Goal: Task Accomplishment & Management: Manage account settings

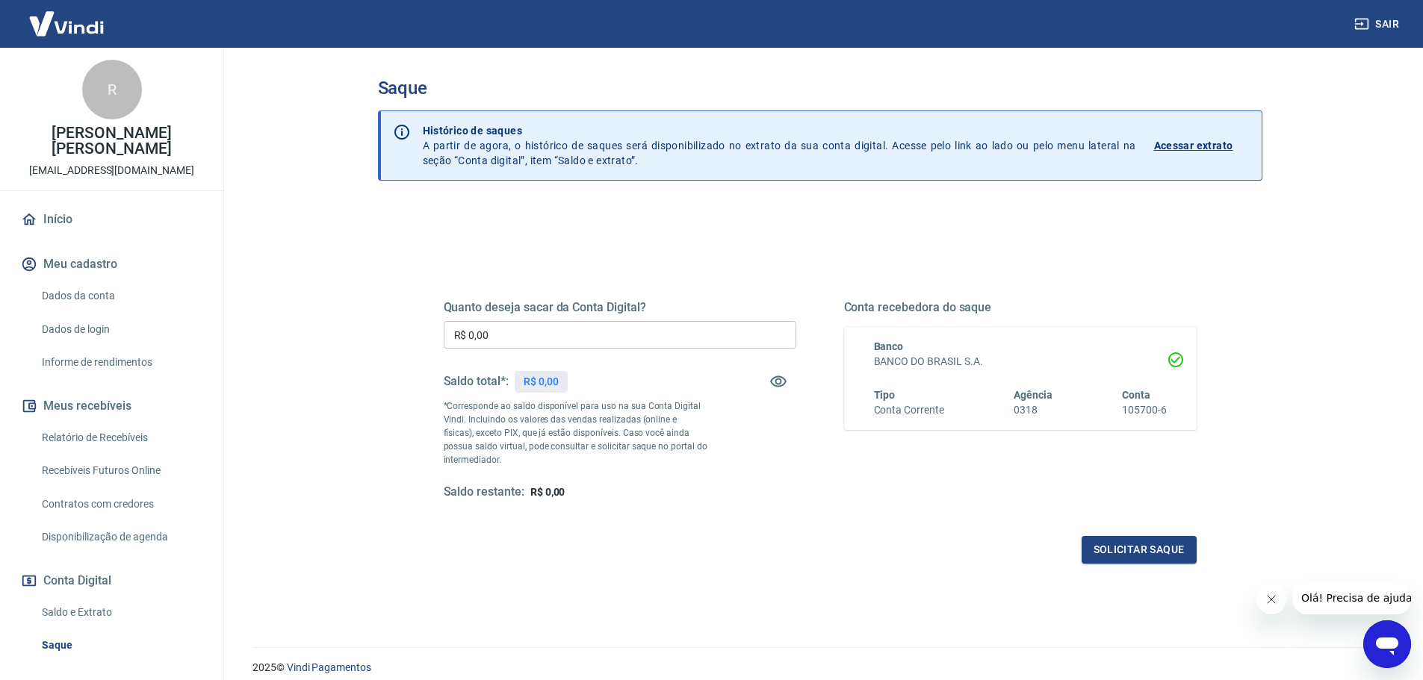
click at [681, 327] on input "R$ 0,00" at bounding box center [620, 335] width 352 height 28
click at [707, 226] on div "Quanto deseja sacar da Conta Digital? R$ 0,00 ​ Saldo total*: R$ 0,00 *Correspo…" at bounding box center [820, 472] width 884 height 534
click at [102, 439] on link "Relatório de Recebíveis" at bounding box center [121, 438] width 170 height 31
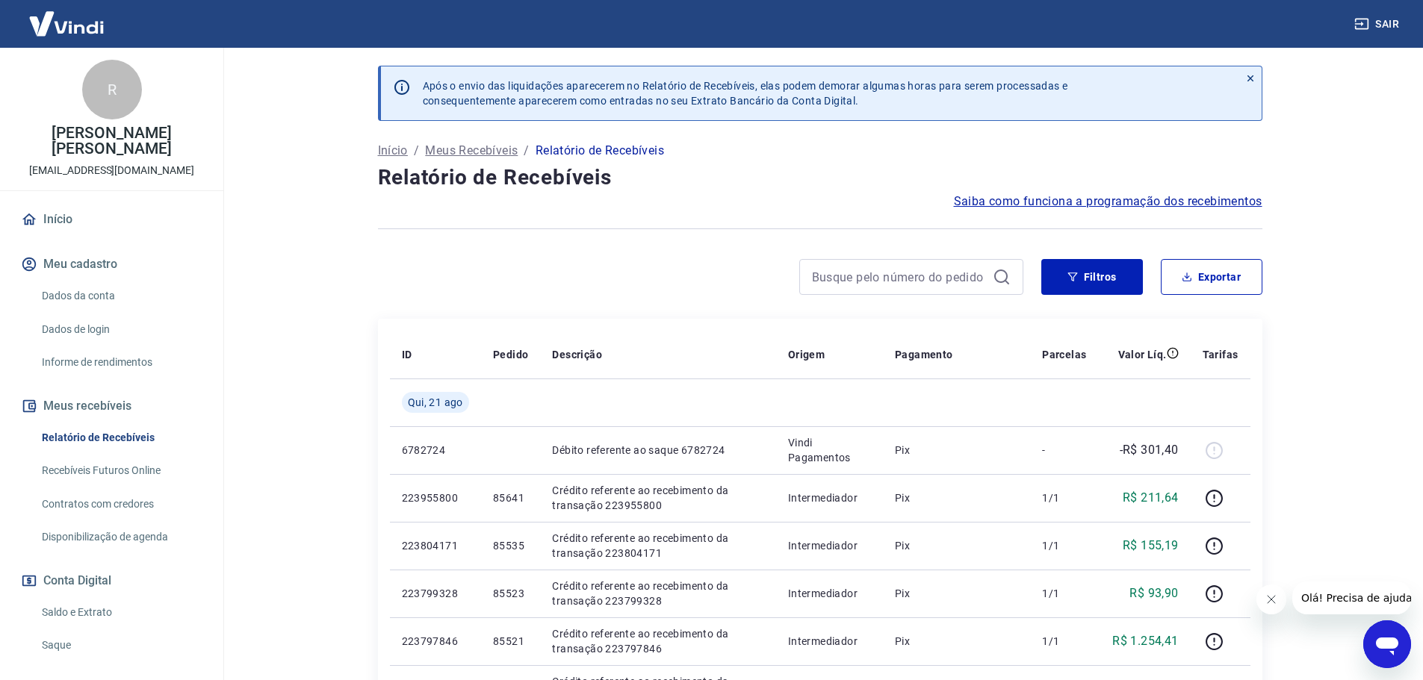
click at [116, 611] on link "Saldo e Extrato" at bounding box center [121, 612] width 170 height 31
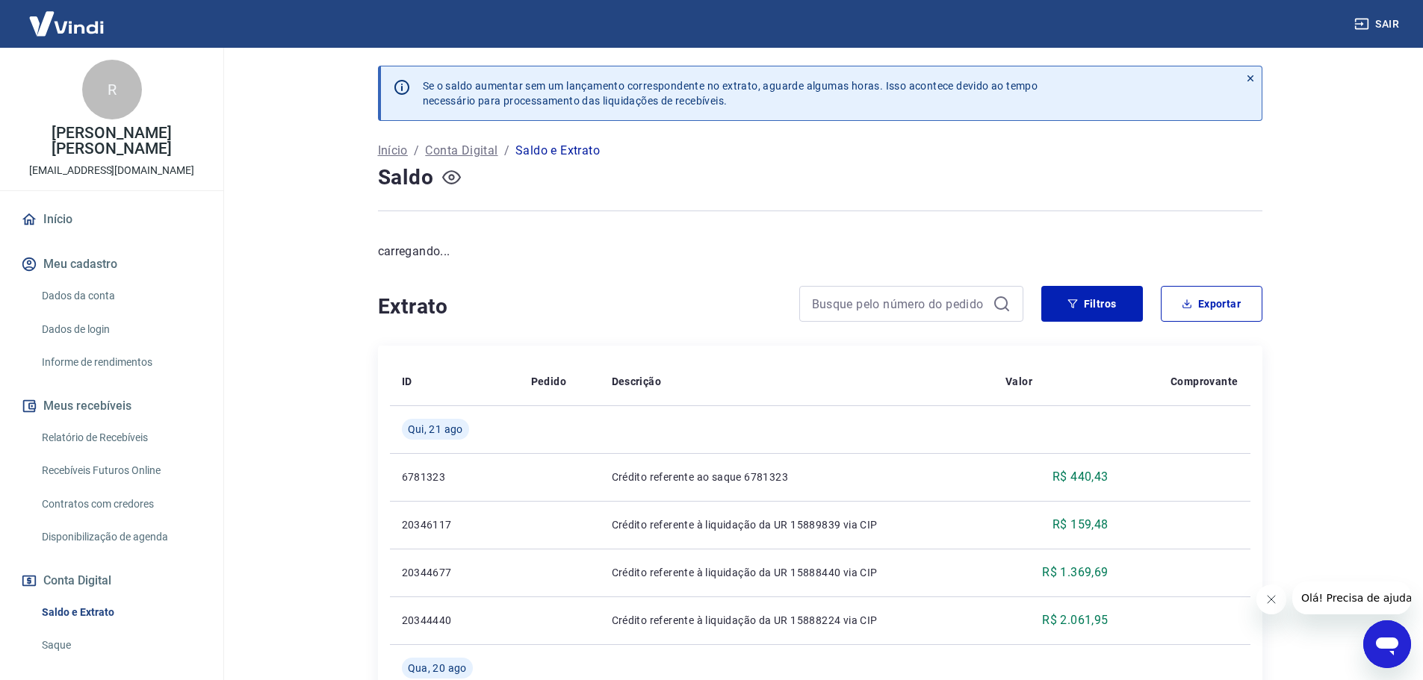
click at [455, 181] on icon "button" at bounding box center [451, 177] width 19 height 19
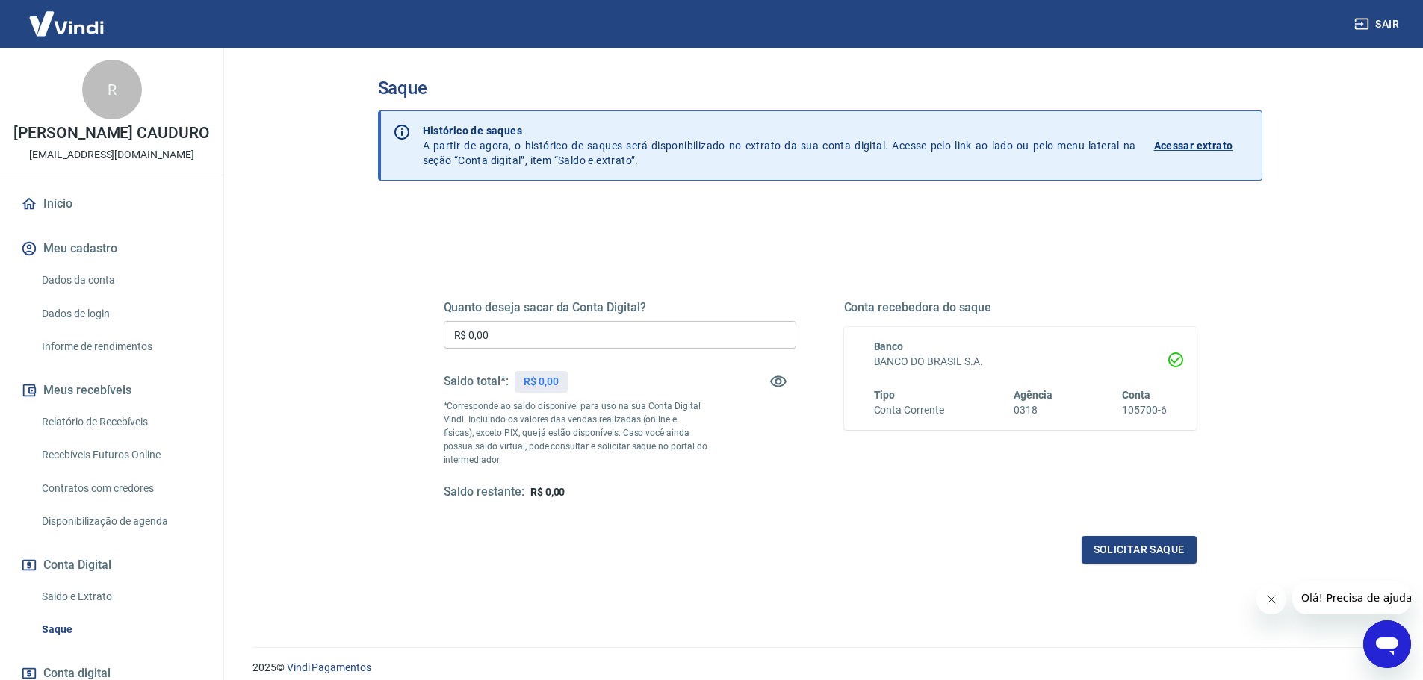
scroll to position [58, 0]
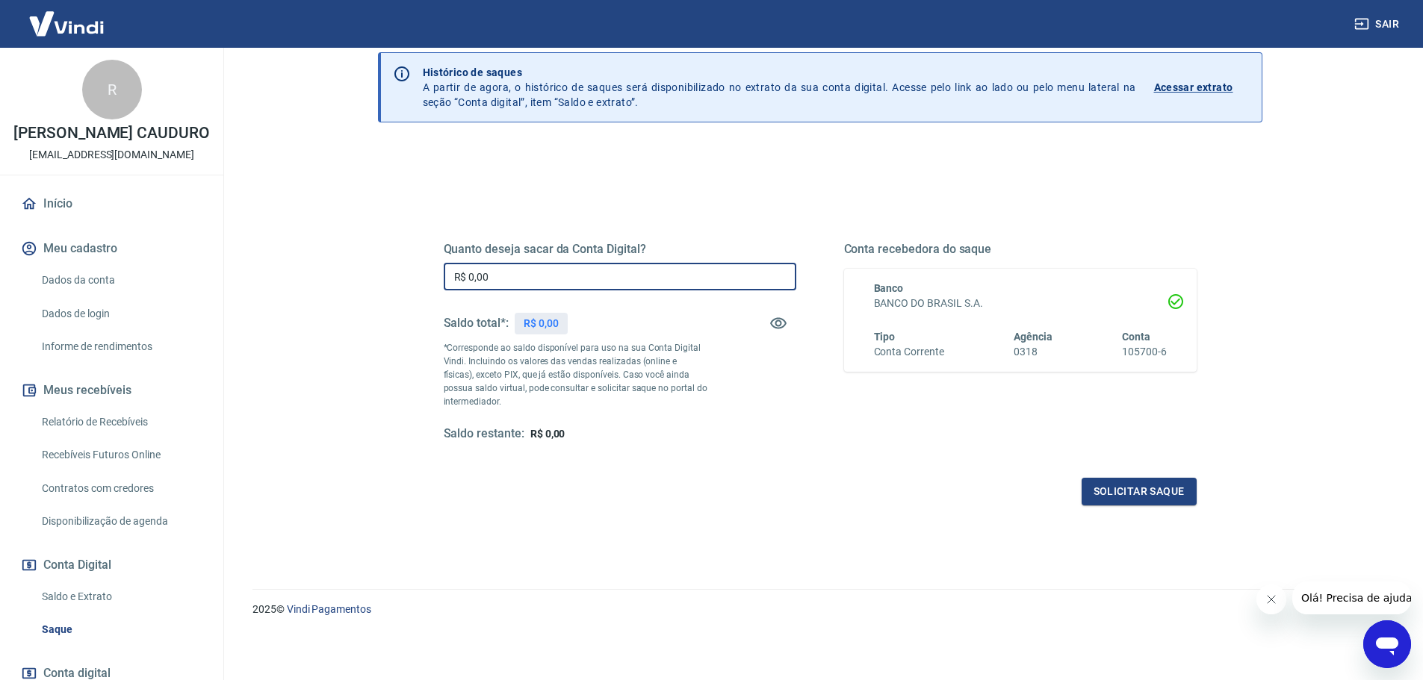
click at [588, 270] on input "R$ 0,00" at bounding box center [620, 277] width 352 height 28
click at [551, 444] on div "Quanto deseja sacar da Conta Digital? R$ 0,00 ​ Saldo total*: R$ 0,00 *Correspo…" at bounding box center [820, 355] width 753 height 299
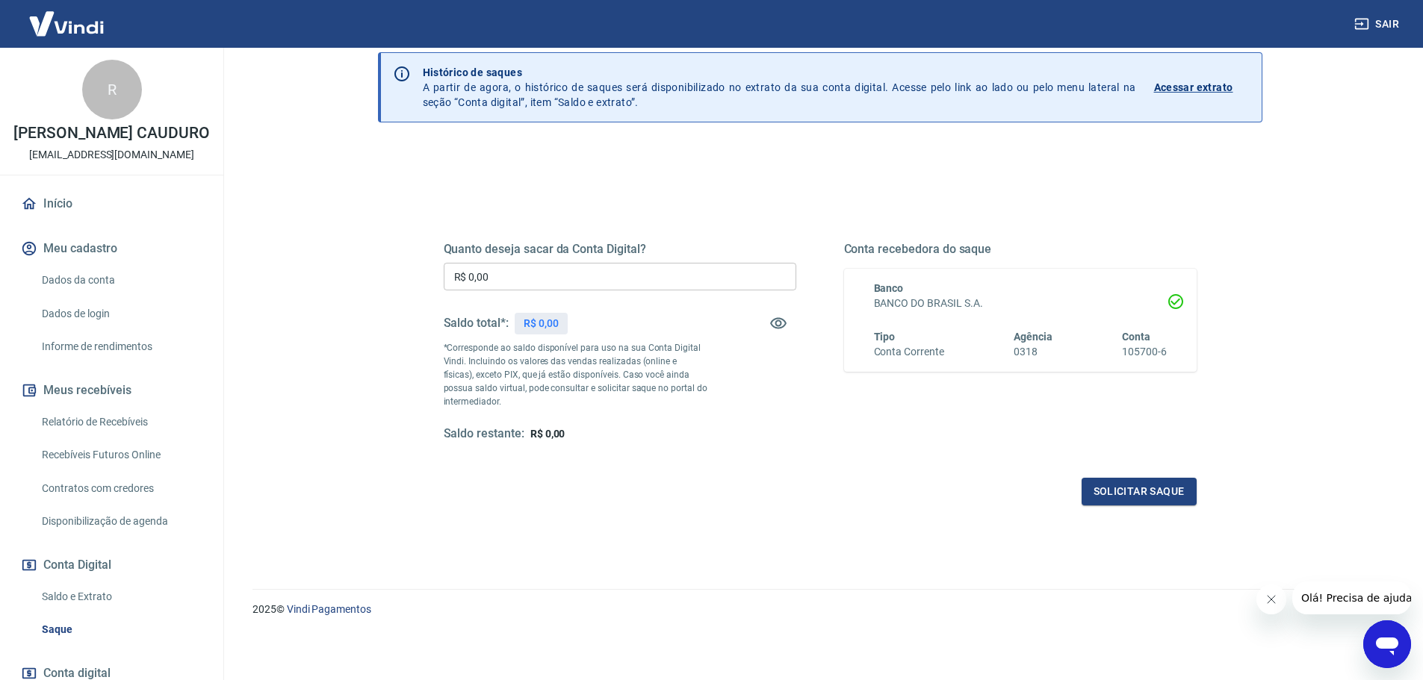
click at [551, 438] on span "R$ 0,00" at bounding box center [547, 434] width 35 height 12
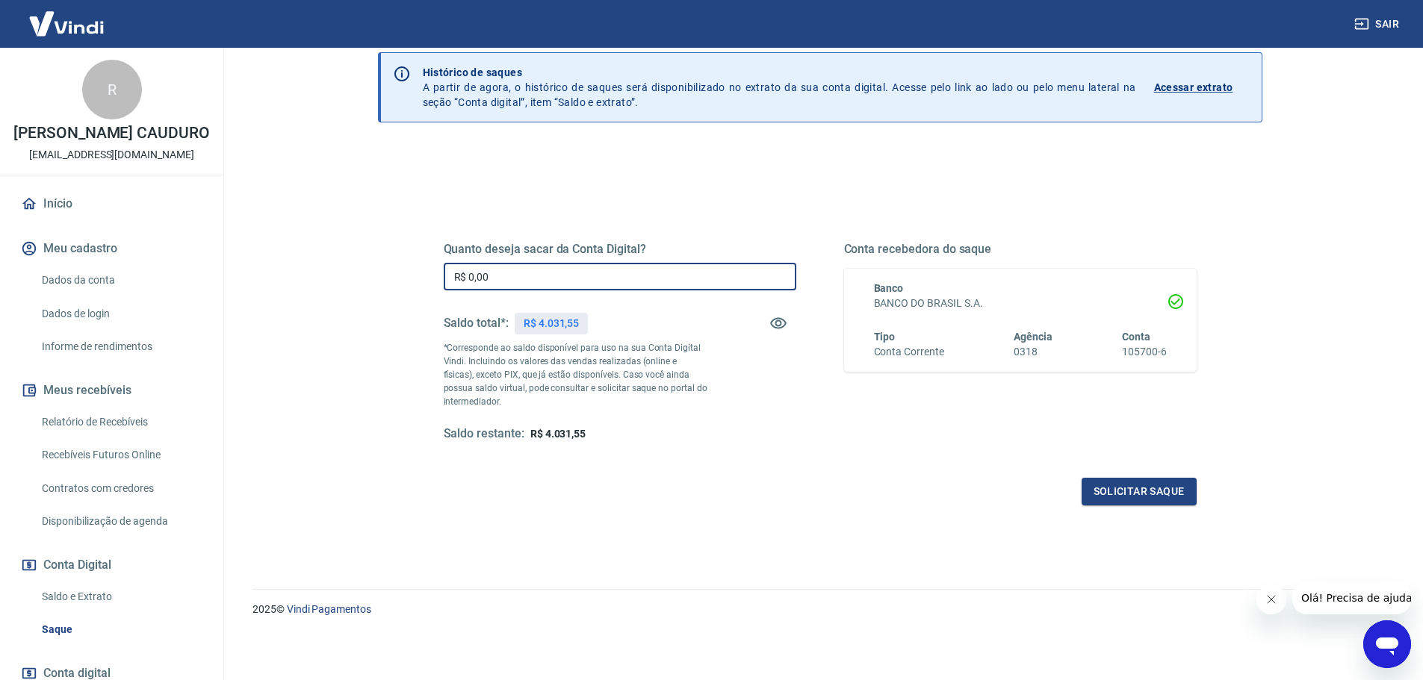
click at [584, 274] on input "R$ 0,00" at bounding box center [620, 277] width 352 height 28
click at [113, 438] on link "Relatório de Recebíveis" at bounding box center [121, 422] width 170 height 31
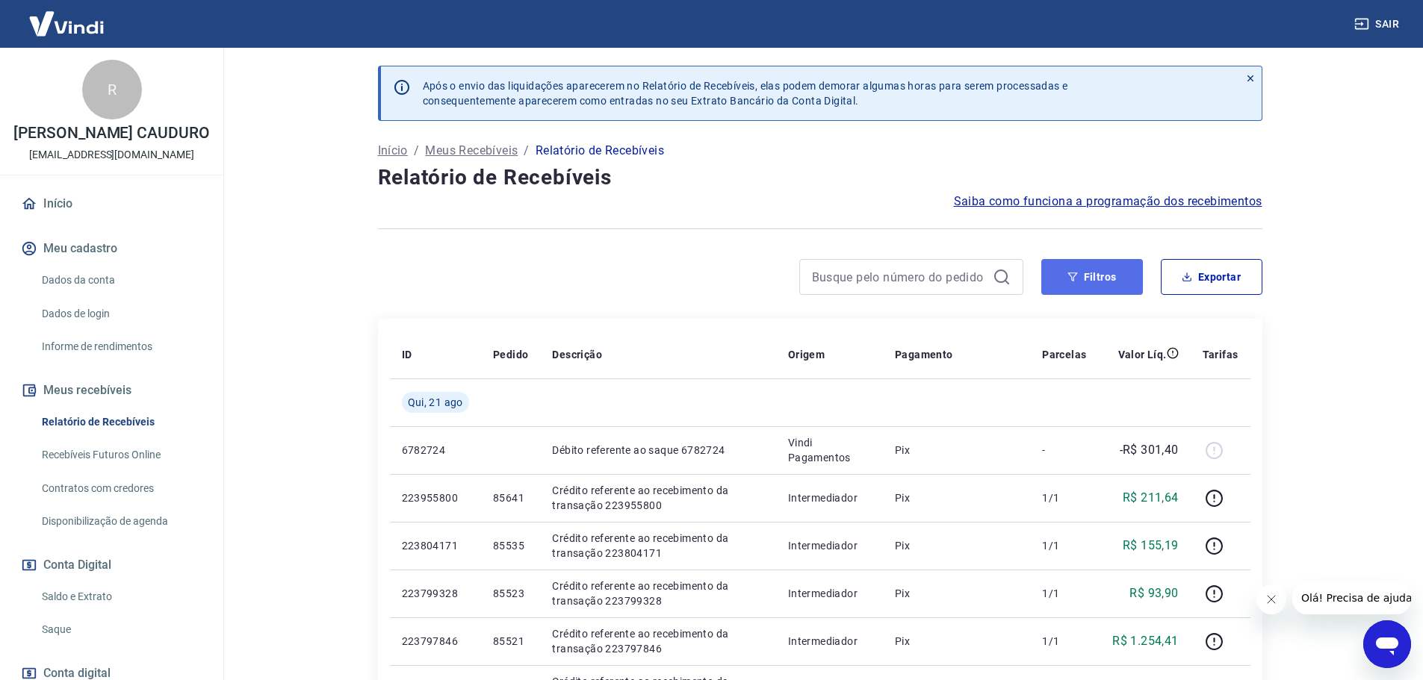
click at [1074, 263] on button "Filtros" at bounding box center [1092, 277] width 102 height 36
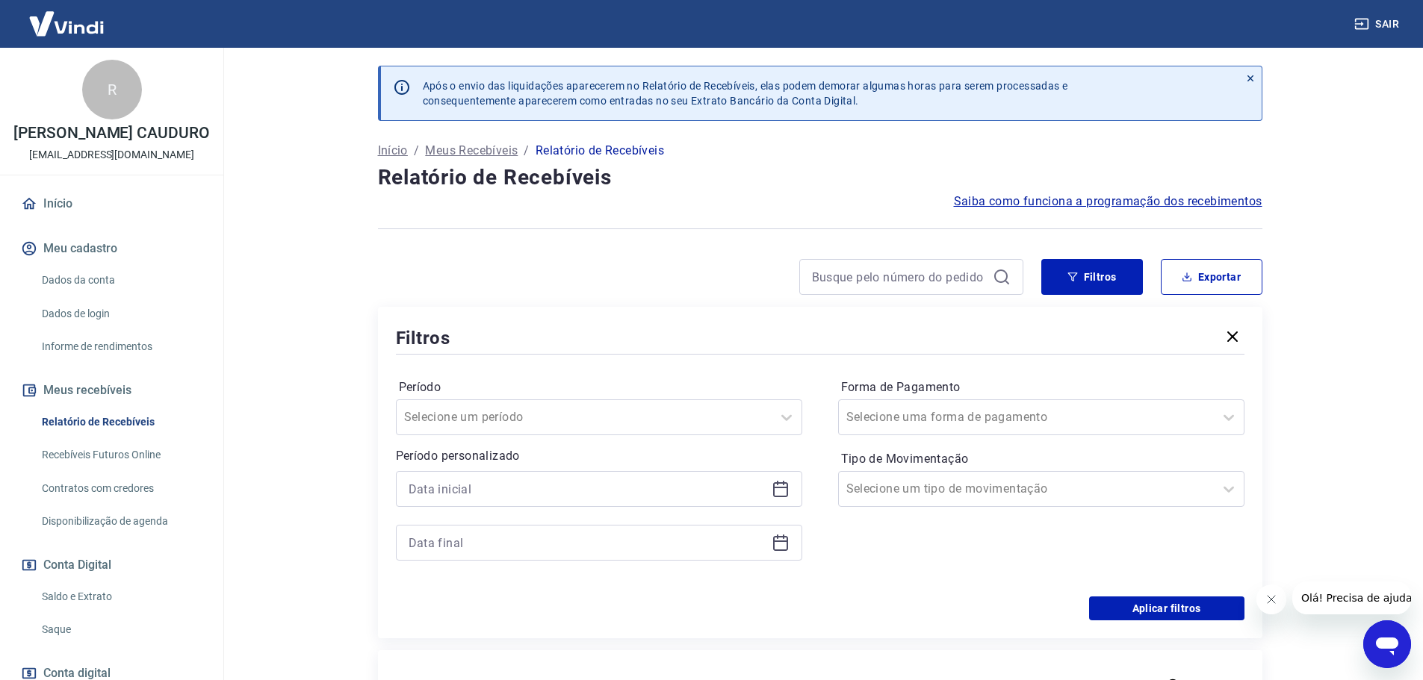
click at [783, 493] on icon at bounding box center [780, 489] width 18 height 18
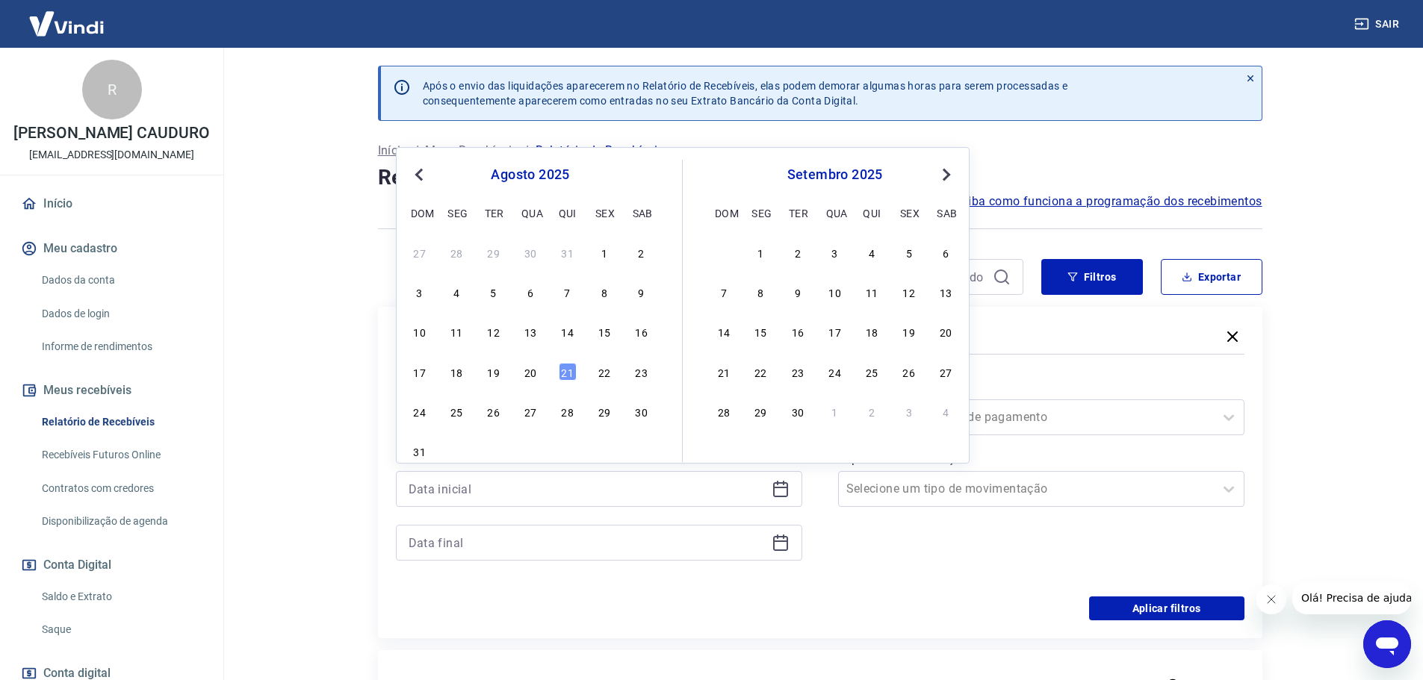
click at [523, 372] on div "20" at bounding box center [530, 372] width 18 height 18
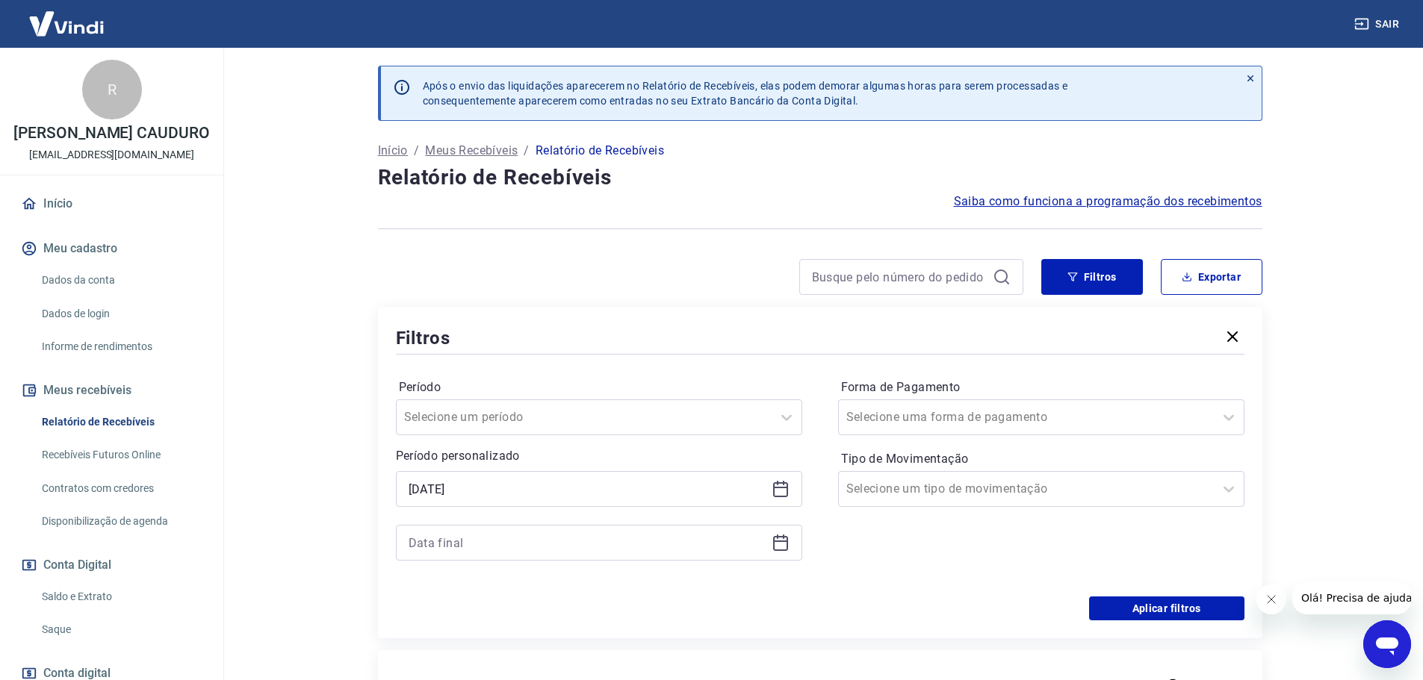
type input "[DATE]"
click at [784, 544] on icon at bounding box center [780, 543] width 18 height 18
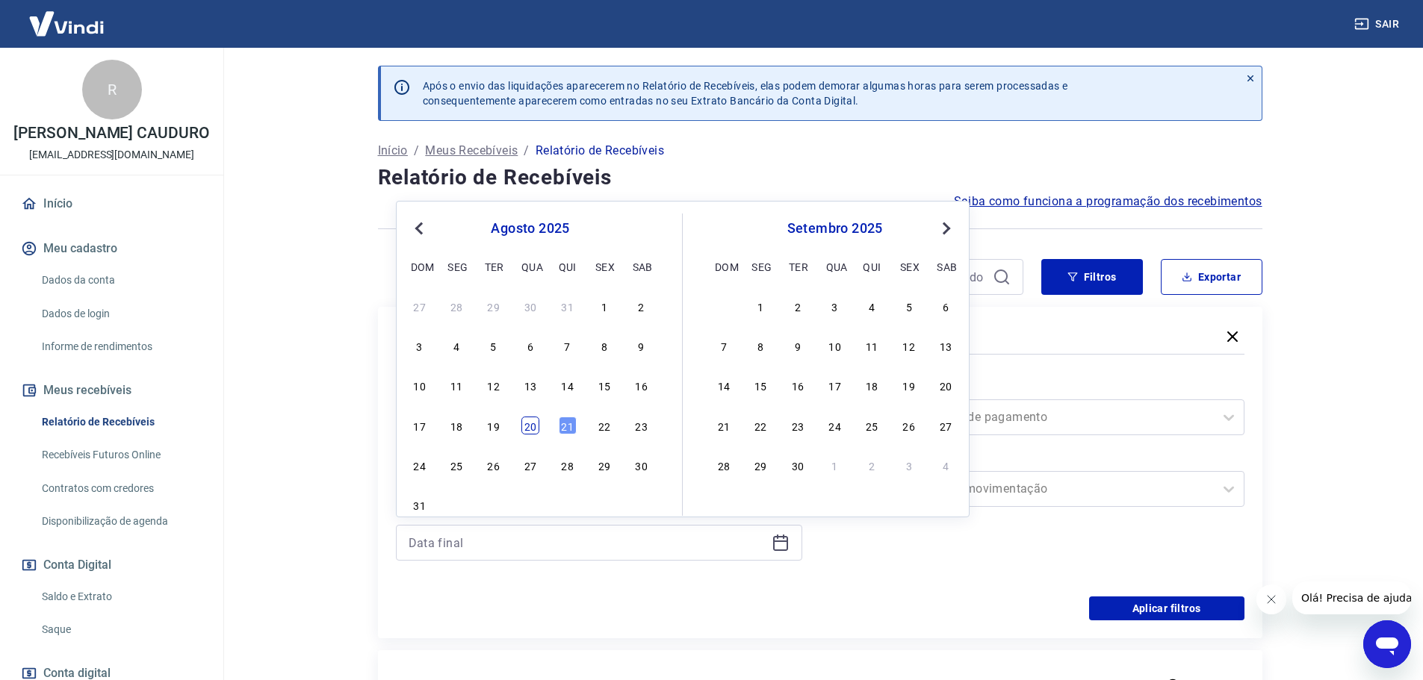
click at [532, 417] on div "20" at bounding box center [530, 426] width 18 height 18
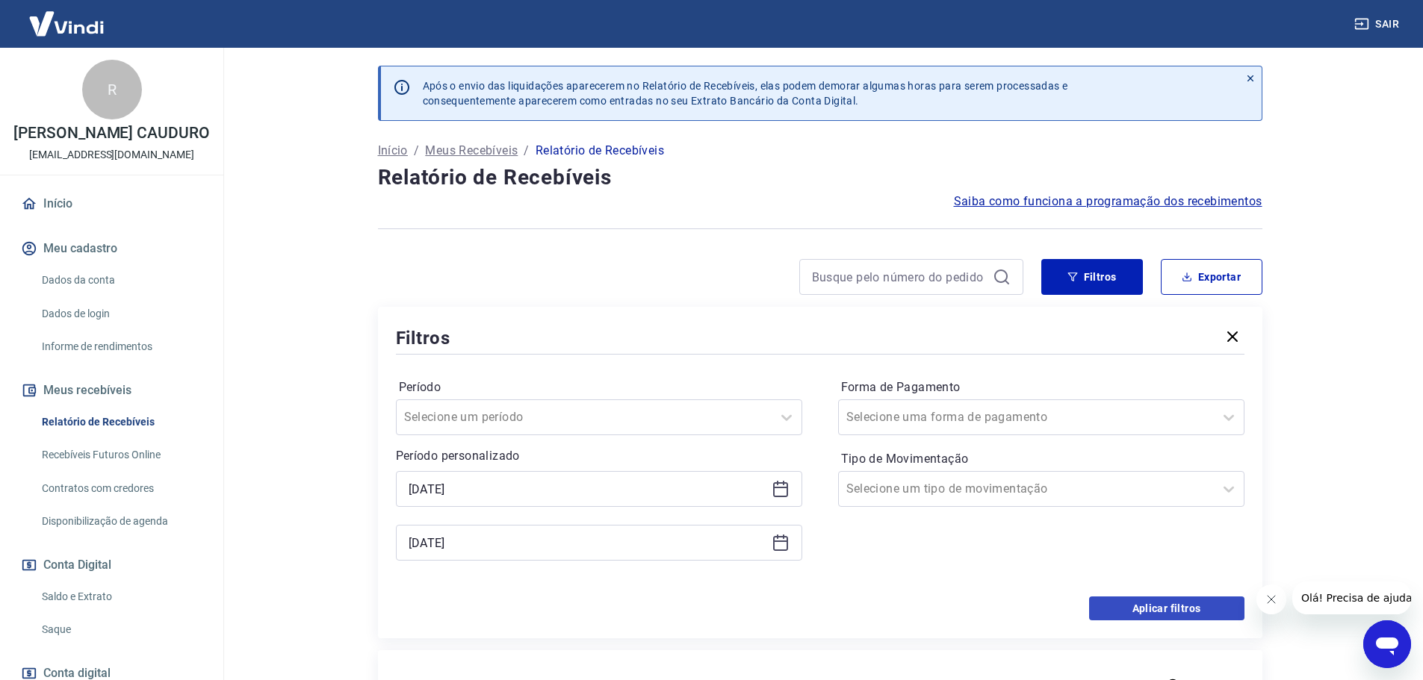
type input "[DATE]"
click at [1142, 611] on button "Aplicar filtros" at bounding box center [1166, 609] width 155 height 24
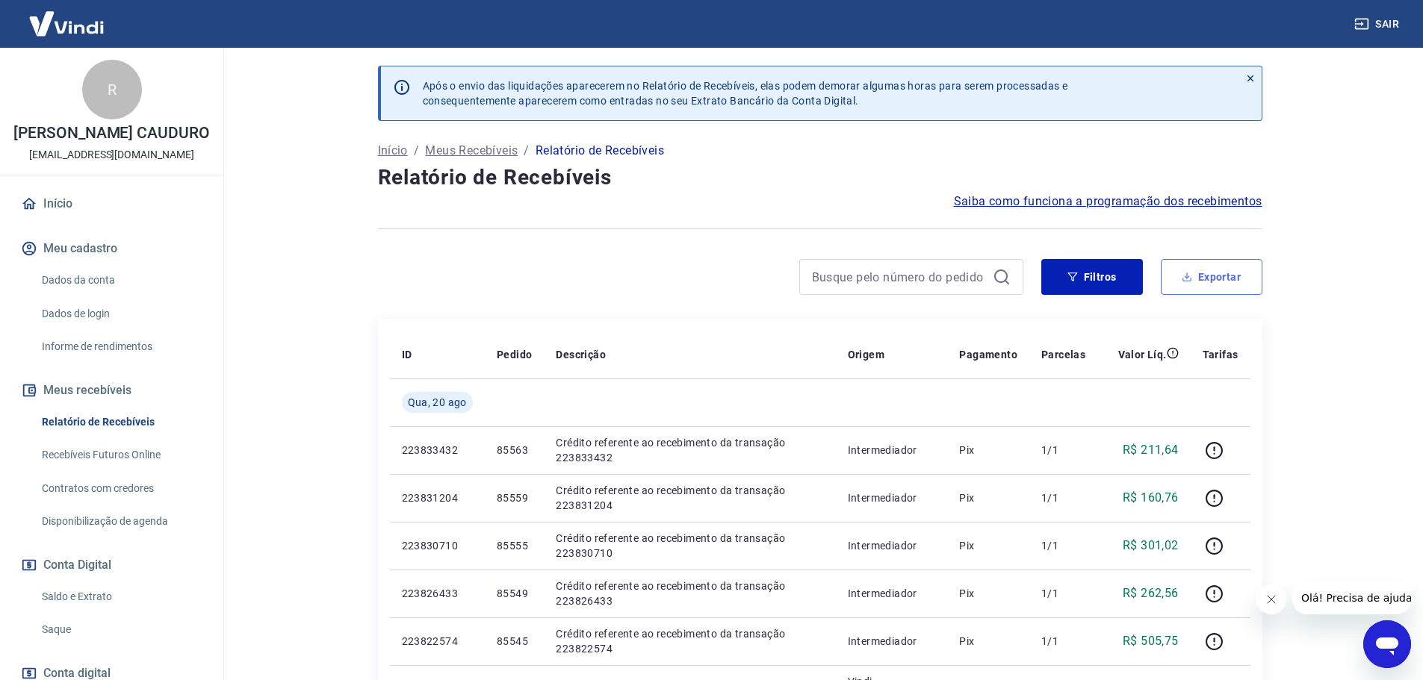
click at [1189, 285] on button "Exportar" at bounding box center [1211, 277] width 102 height 36
type input "[DATE]"
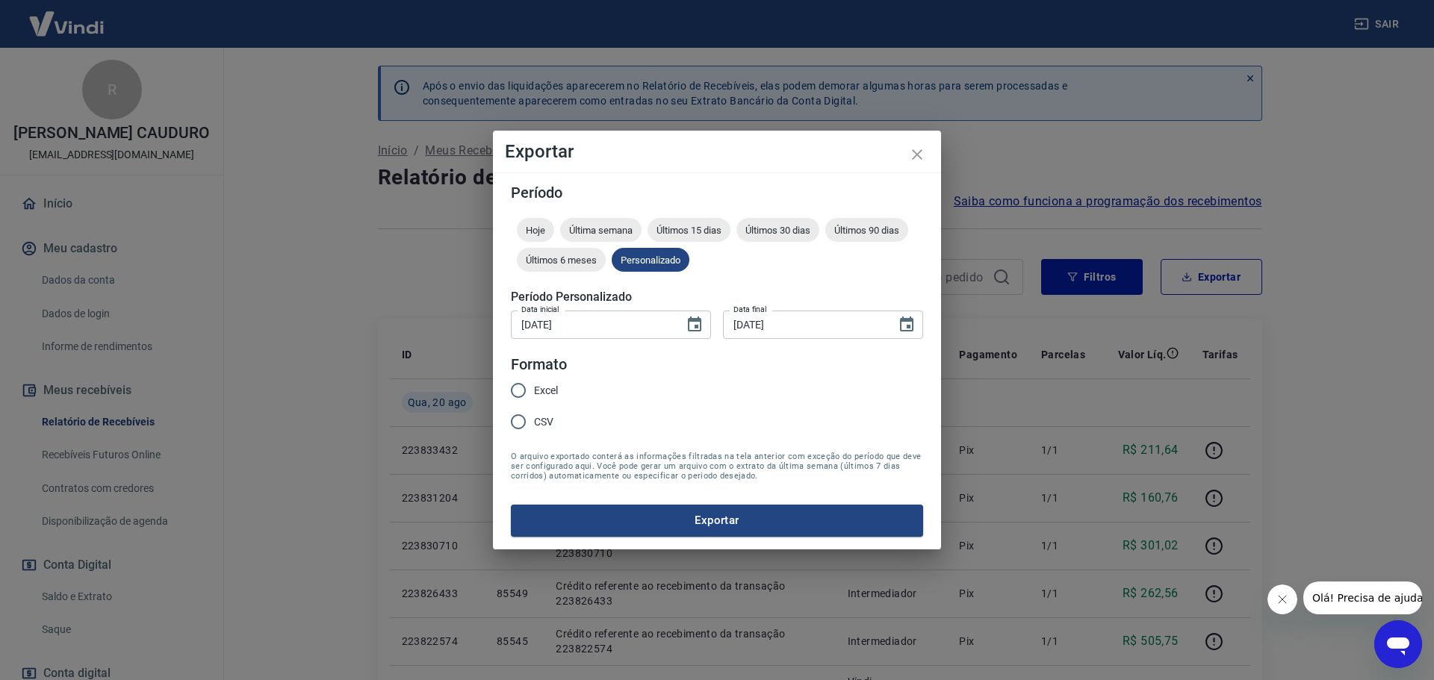
click at [546, 385] on span "Excel" at bounding box center [546, 391] width 24 height 16
click at [534, 385] on input "Excel" at bounding box center [518, 390] width 31 height 31
radio input "true"
click at [597, 523] on button "Exportar" at bounding box center [717, 520] width 412 height 31
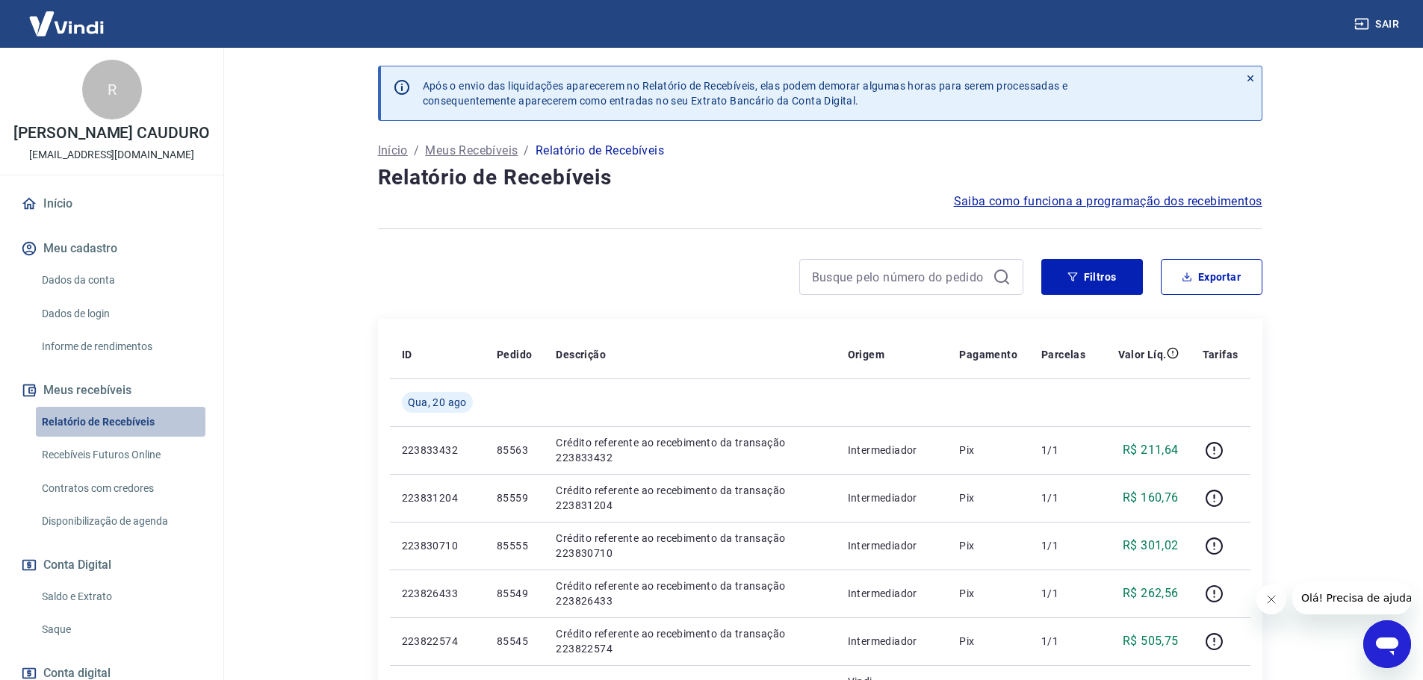
click at [146, 424] on link "Relatório de Recebíveis" at bounding box center [121, 422] width 170 height 31
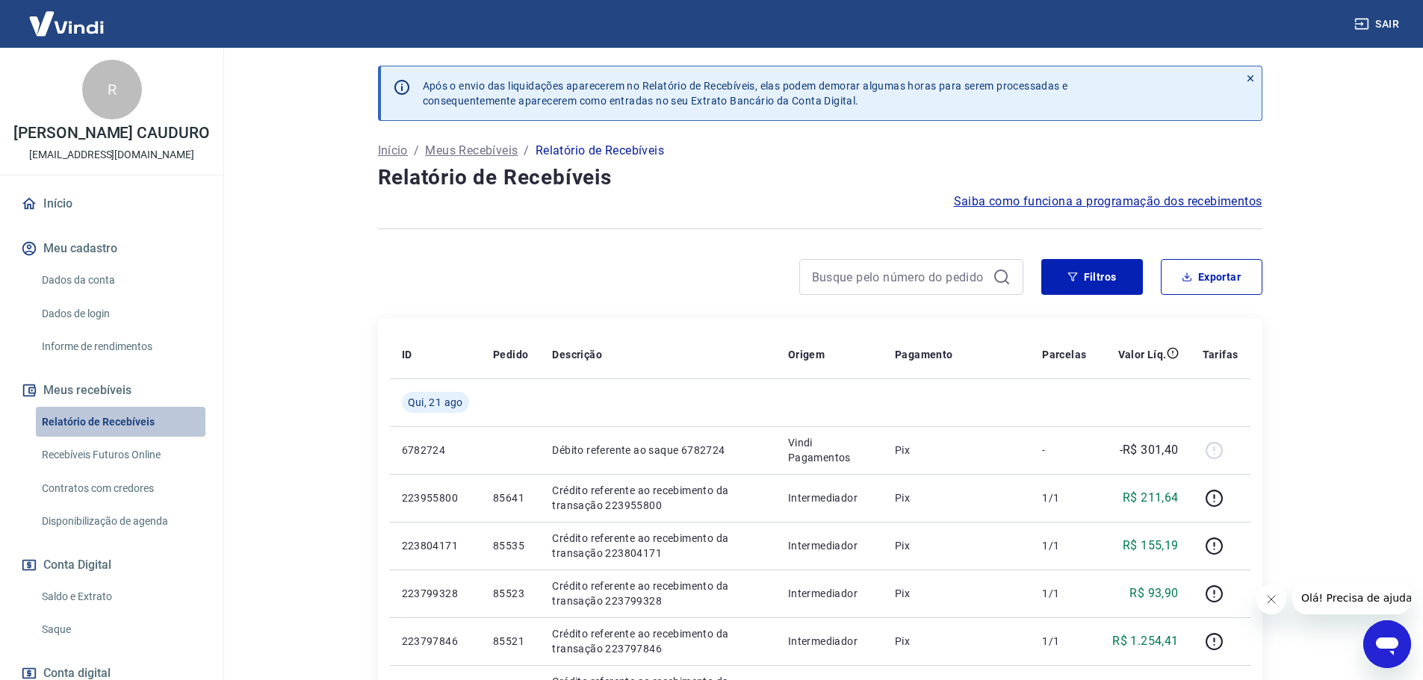
click at [157, 432] on link "Relatório de Recebíveis" at bounding box center [121, 422] width 170 height 31
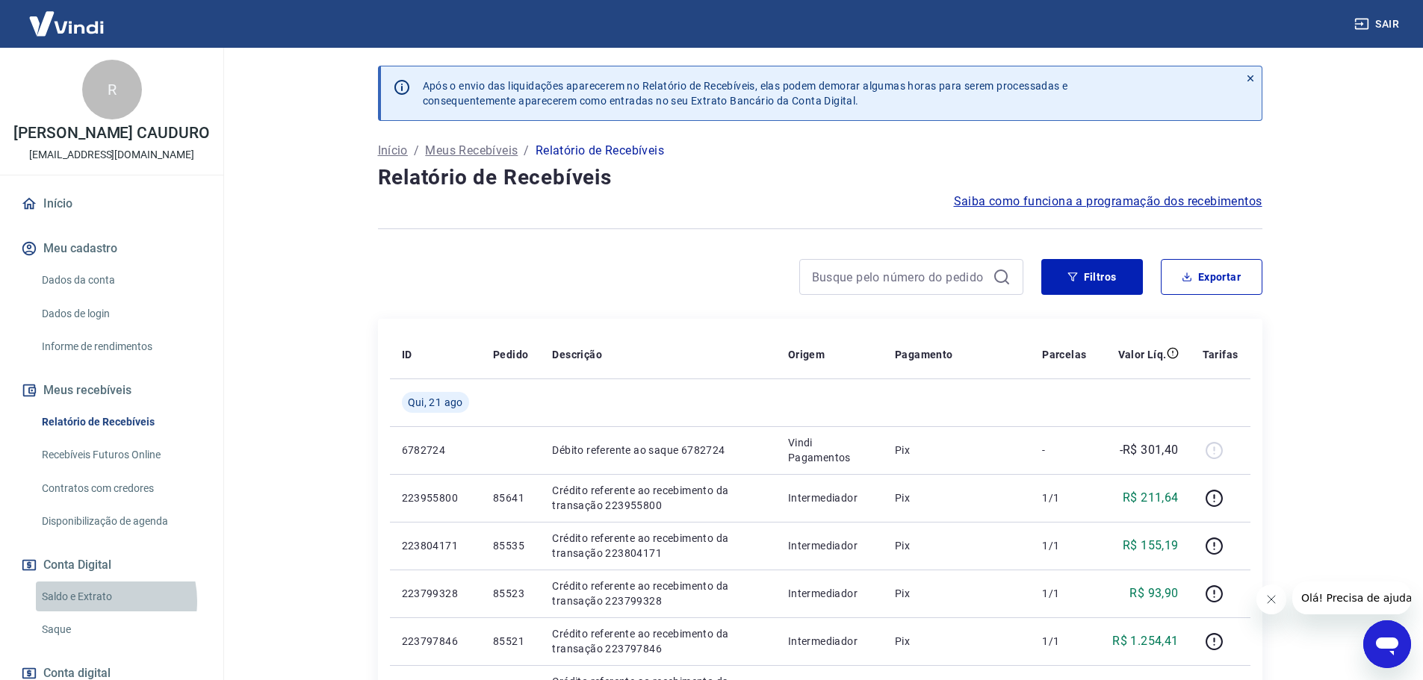
click at [93, 612] on link "Saldo e Extrato" at bounding box center [121, 597] width 170 height 31
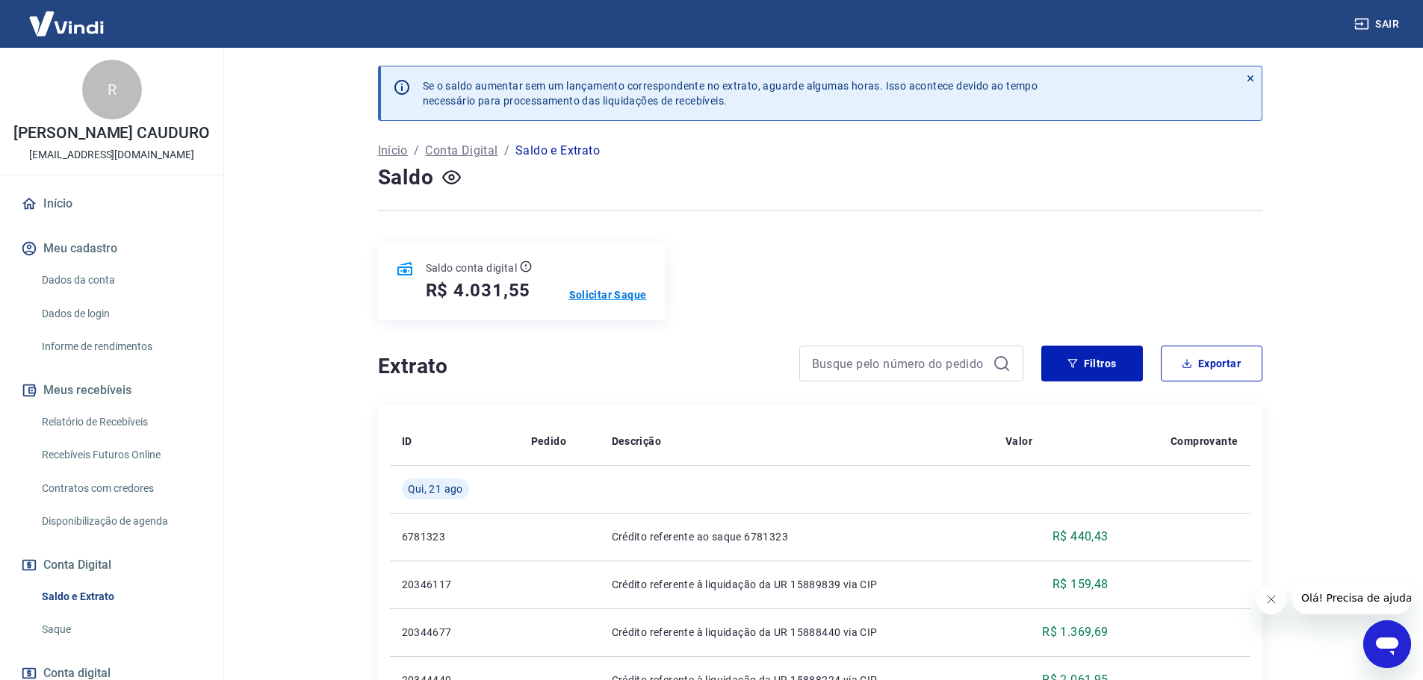
click at [610, 289] on p "Solicitar Saque" at bounding box center [608, 294] width 78 height 15
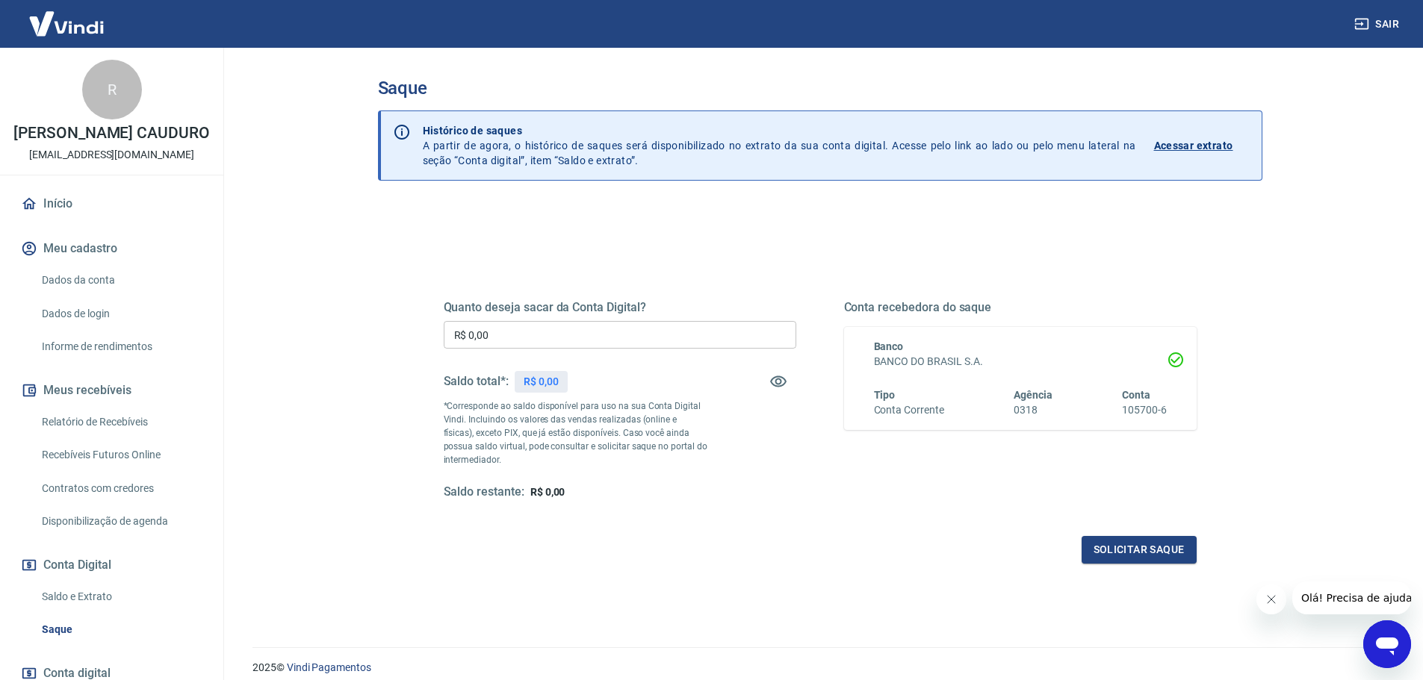
click at [728, 346] on input "R$ 0,00" at bounding box center [620, 335] width 352 height 28
type input "R$ 3.591,12"
click at [1108, 558] on button "Solicitar saque" at bounding box center [1138, 550] width 115 height 28
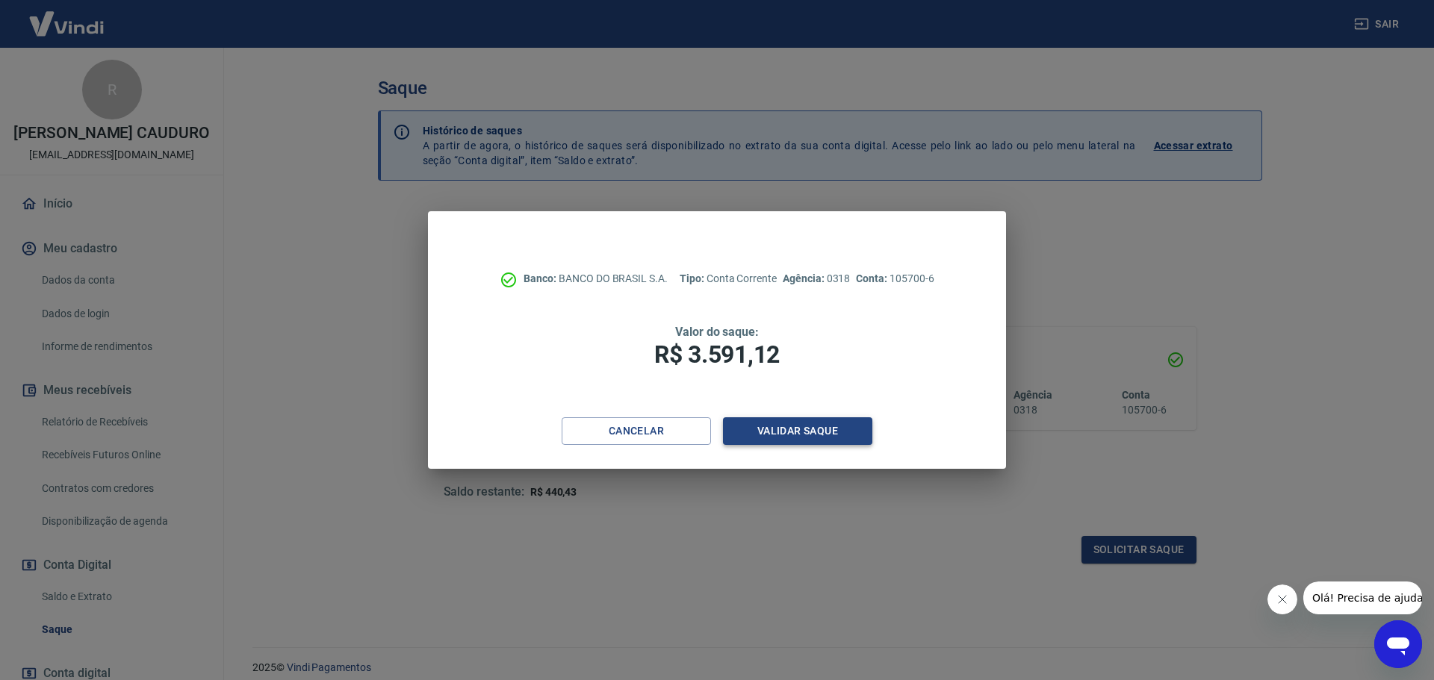
click at [850, 435] on button "Validar saque" at bounding box center [797, 431] width 149 height 28
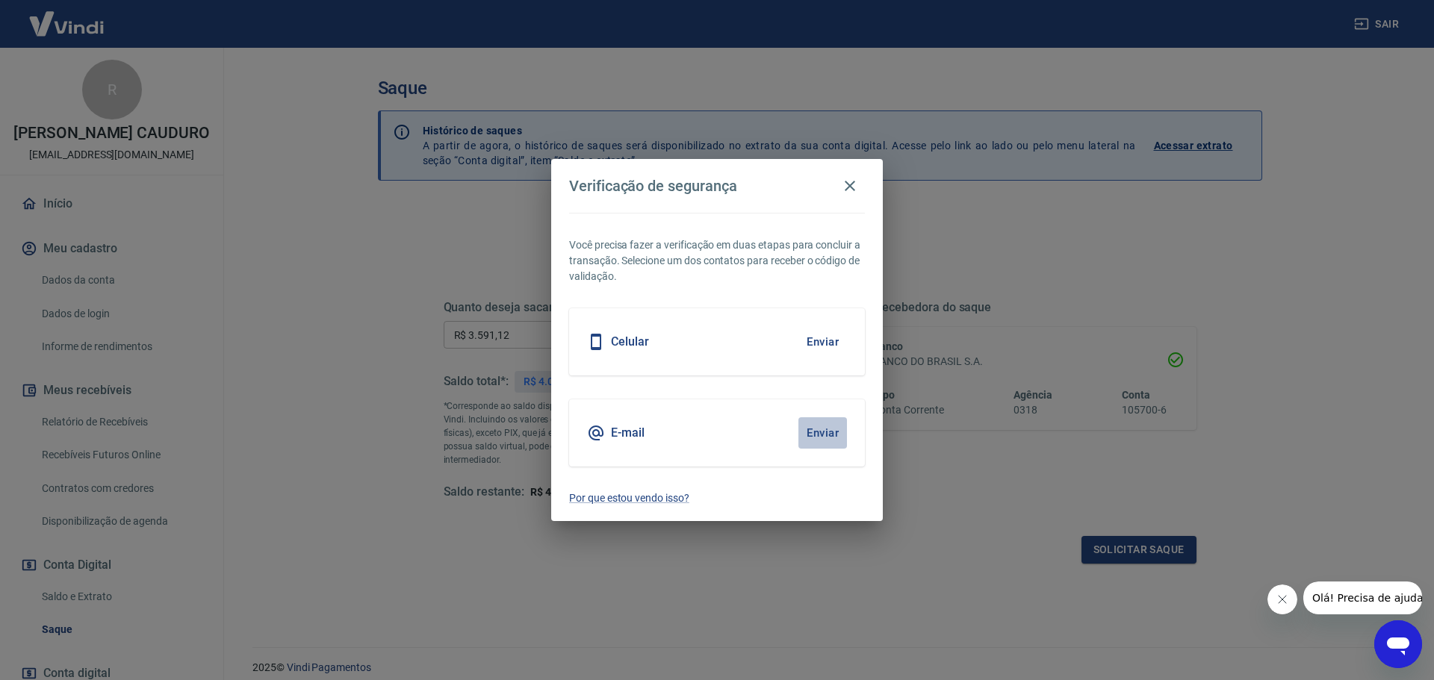
click at [824, 438] on button "Enviar" at bounding box center [822, 432] width 49 height 31
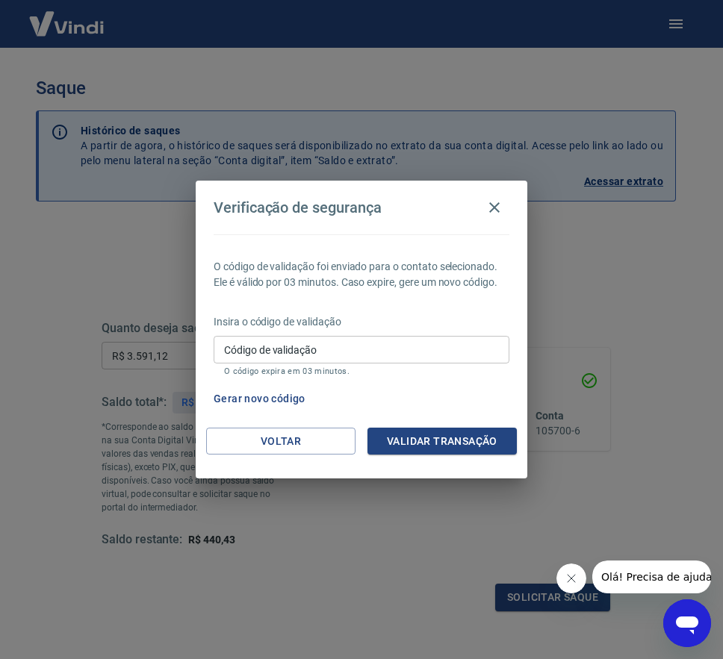
click at [348, 349] on input "Código de validação" at bounding box center [362, 350] width 296 height 28
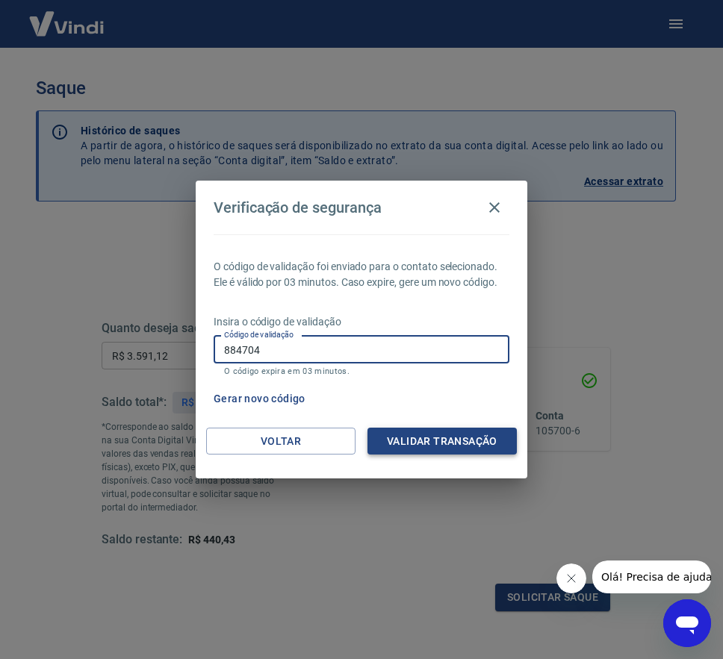
type input "884704"
click at [428, 438] on button "Validar transação" at bounding box center [441, 442] width 149 height 28
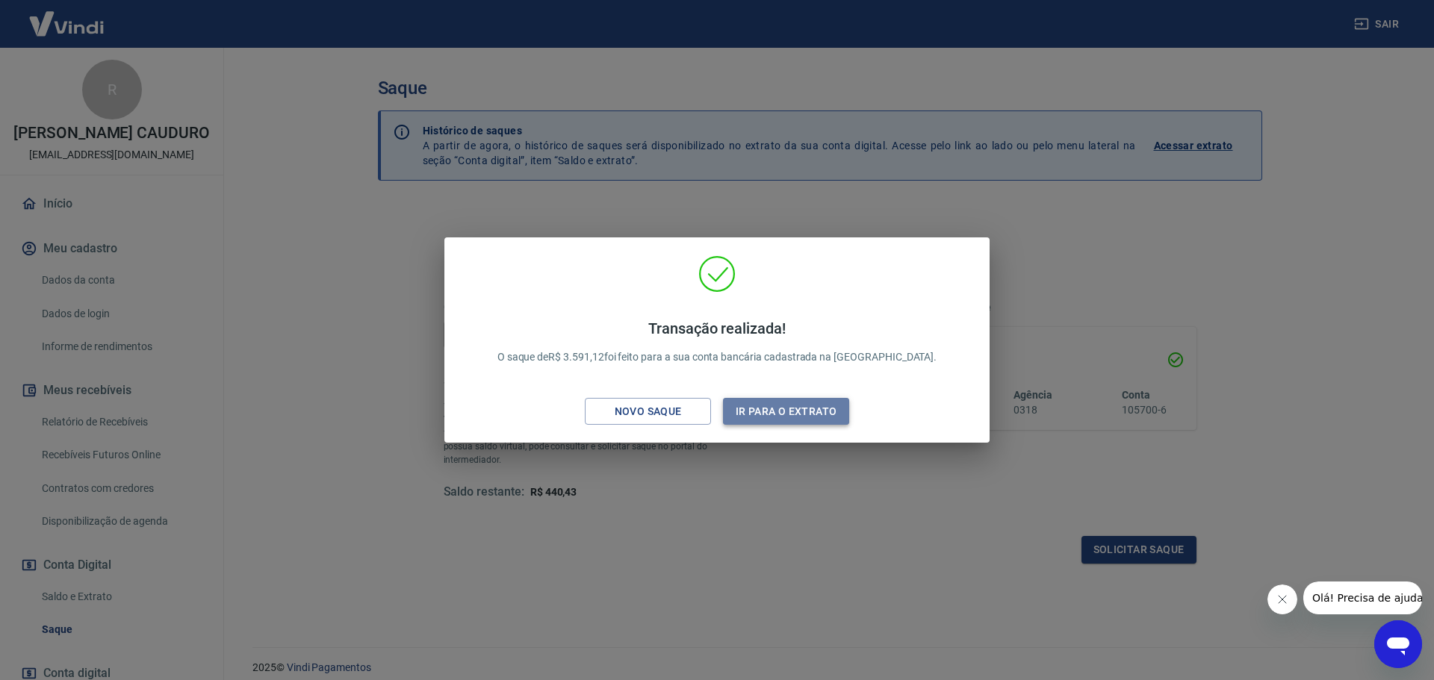
click at [836, 415] on button "Ir para o extrato" at bounding box center [786, 412] width 126 height 28
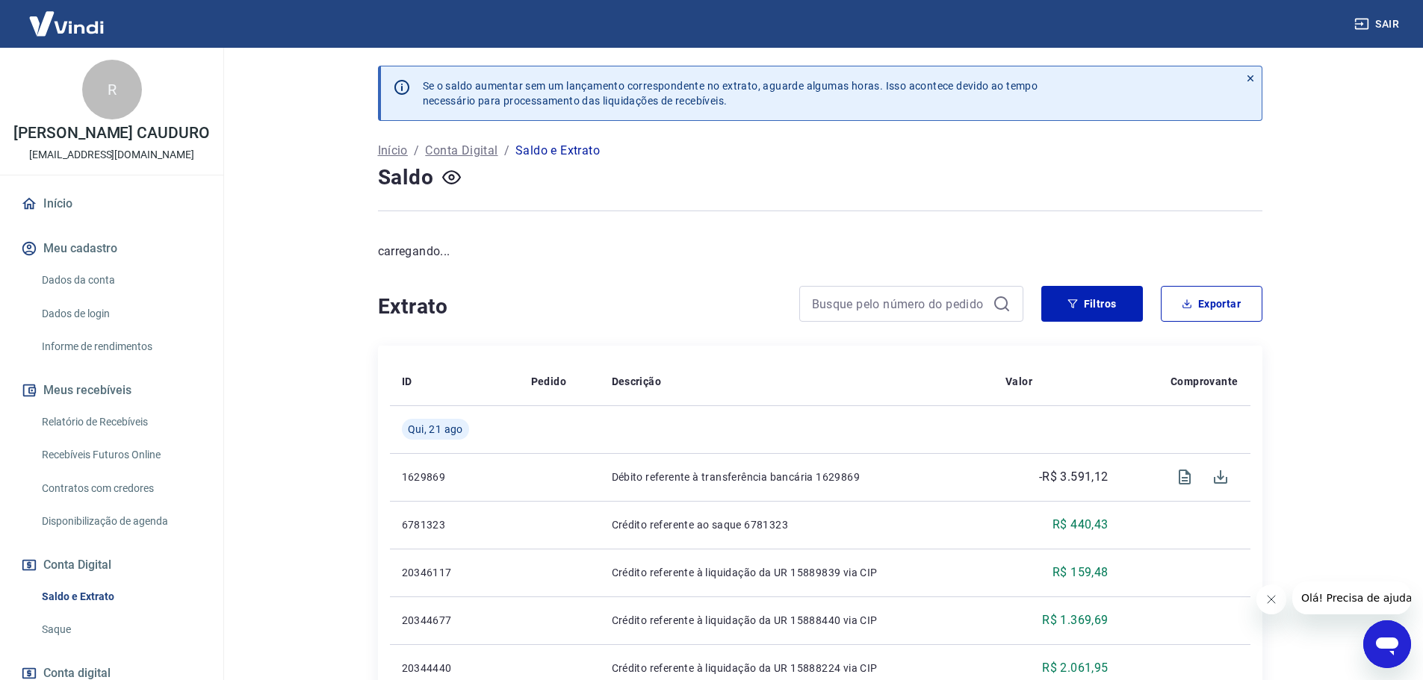
click at [112, 611] on link "Saldo e Extrato" at bounding box center [121, 597] width 170 height 31
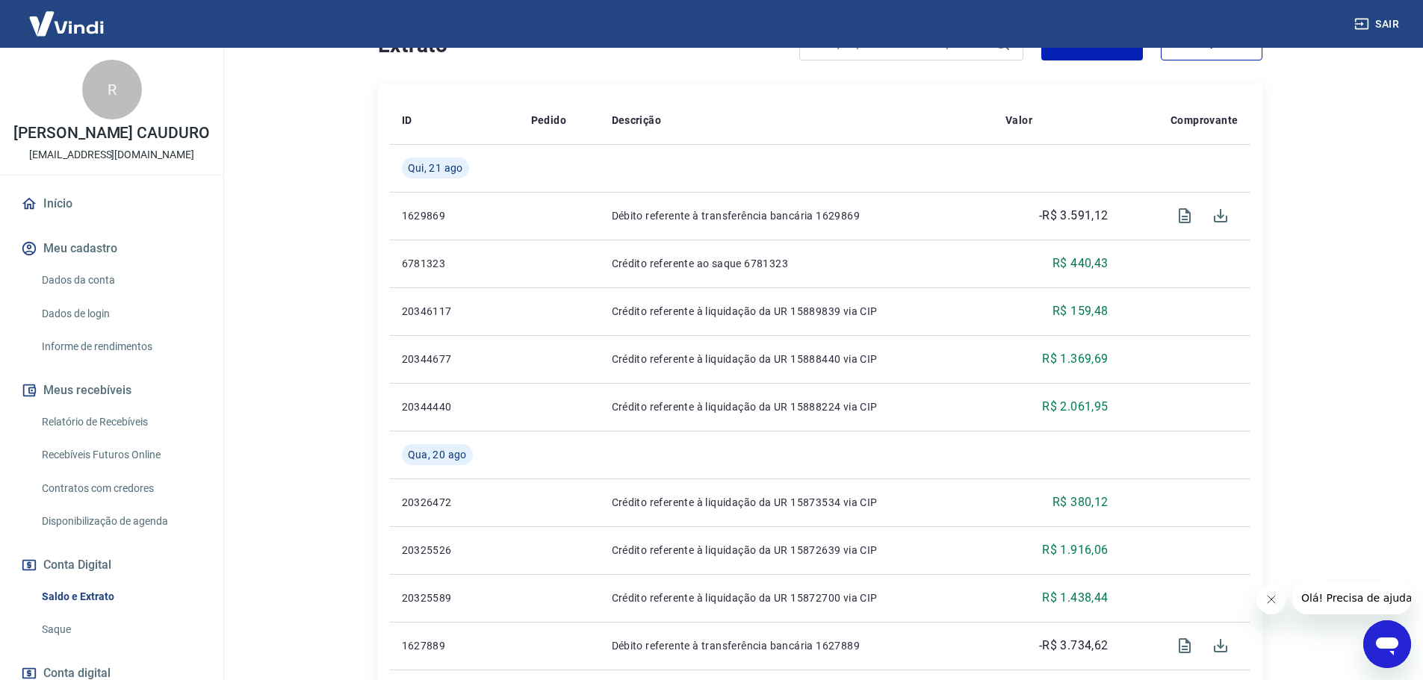
scroll to position [373, 0]
